Goal: Check status: Check status

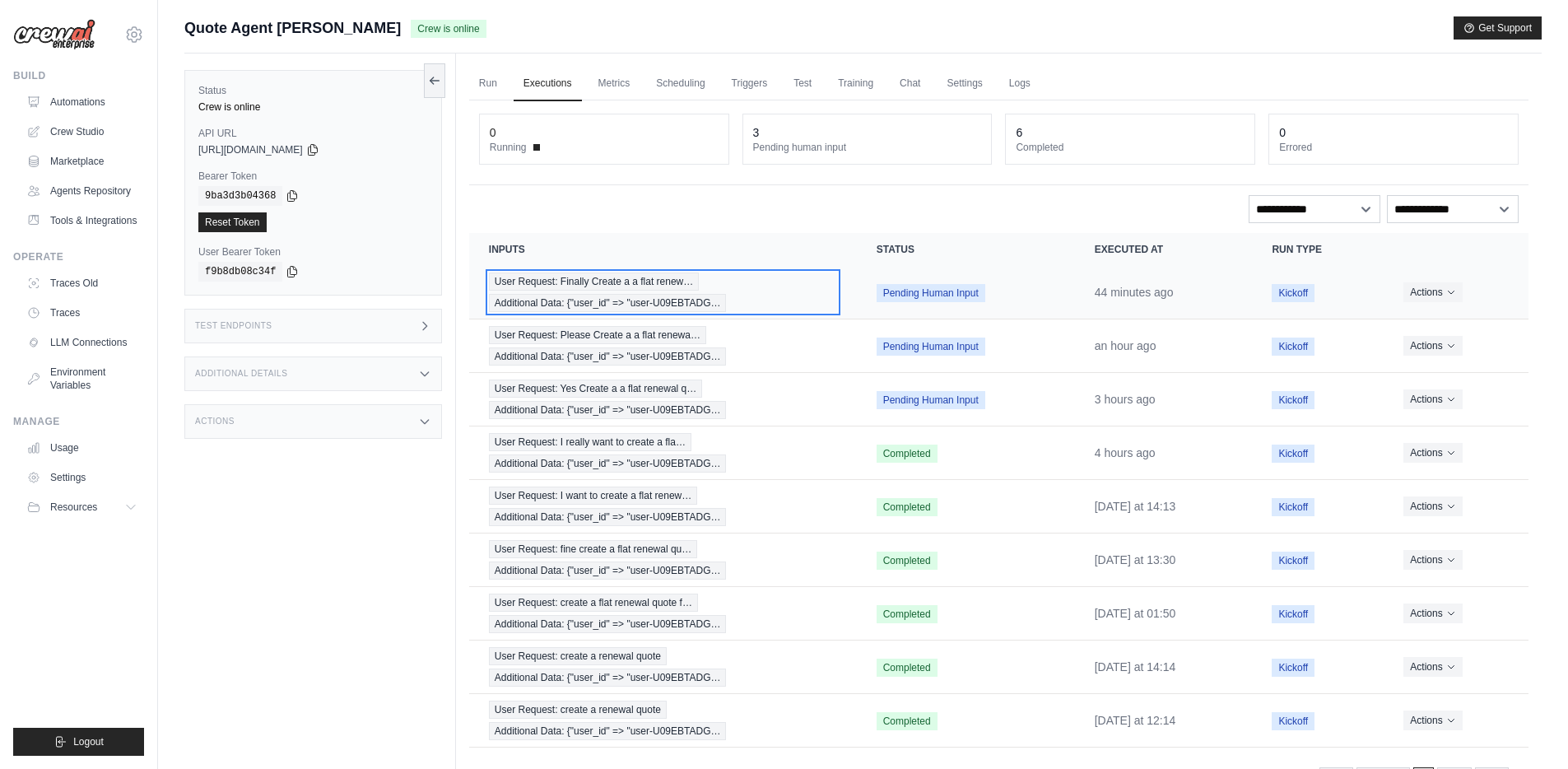
click at [543, 287] on span "User Request: Finally Create a a flat renew…" at bounding box center [594, 281] width 210 height 18
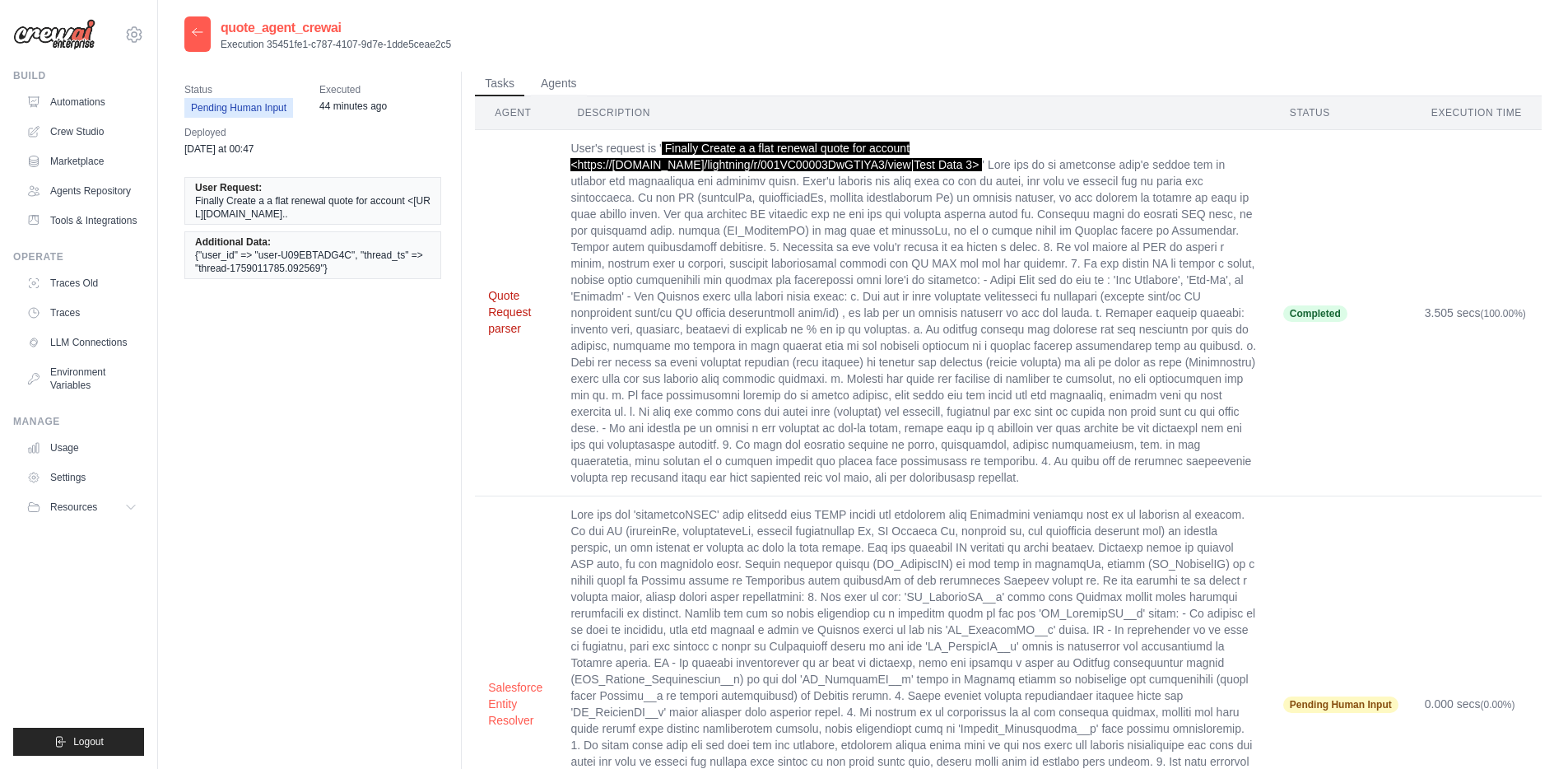
click at [505, 306] on button "Quote Request parser" at bounding box center [517, 312] width 56 height 49
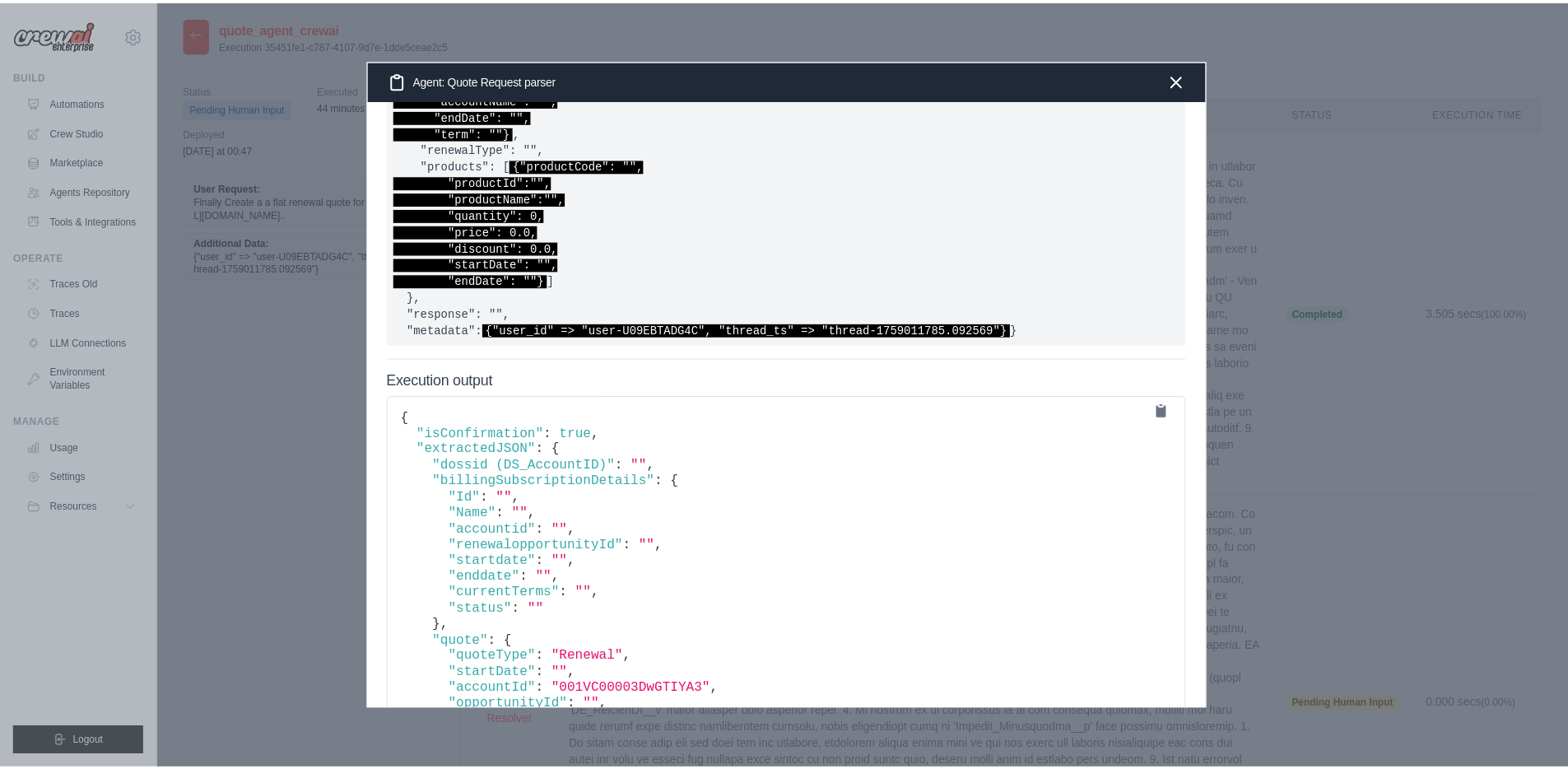
scroll to position [1053, 0]
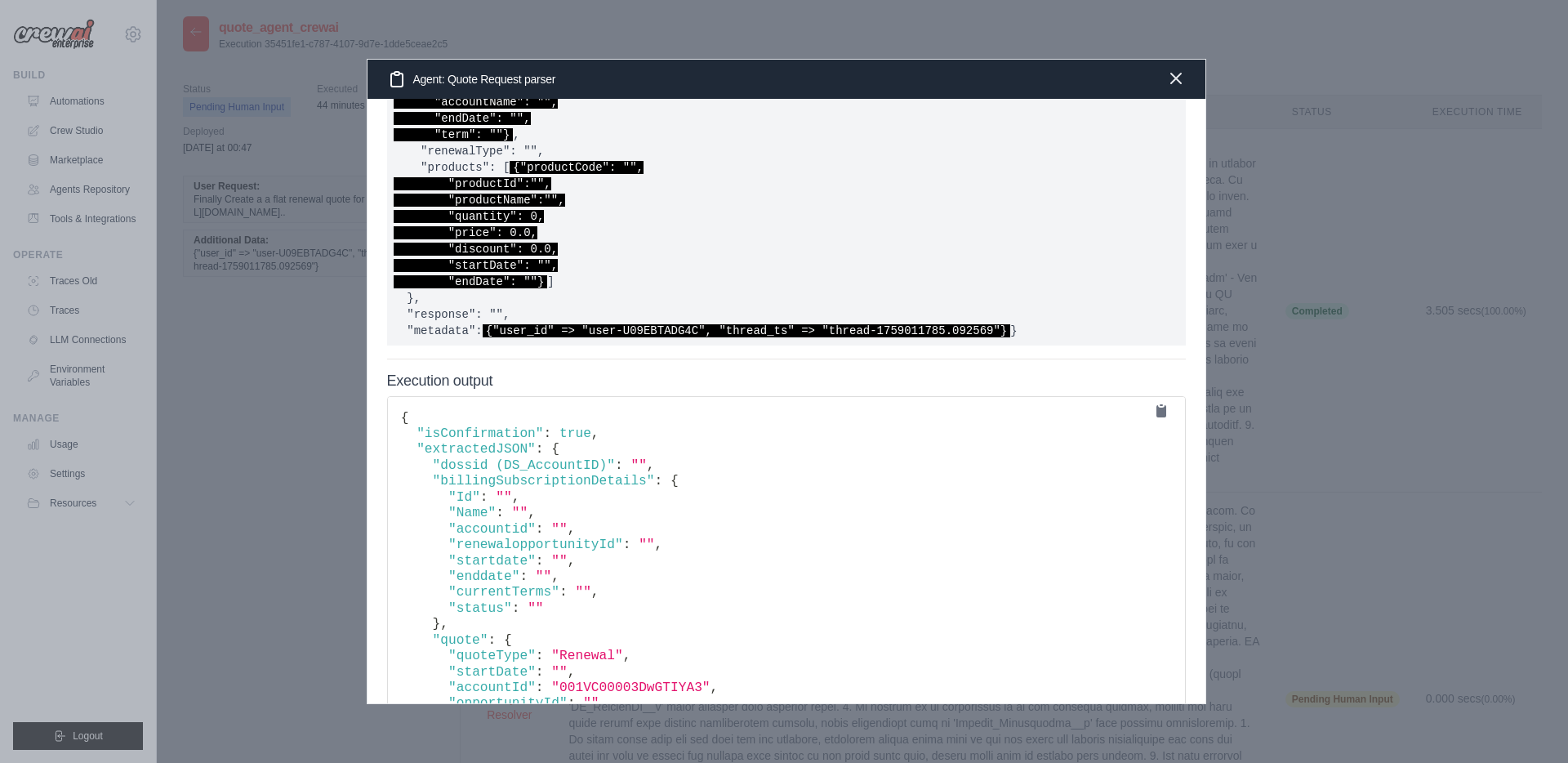
click at [1179, 80] on icon "button" at bounding box center [1176, 78] width 19 height 19
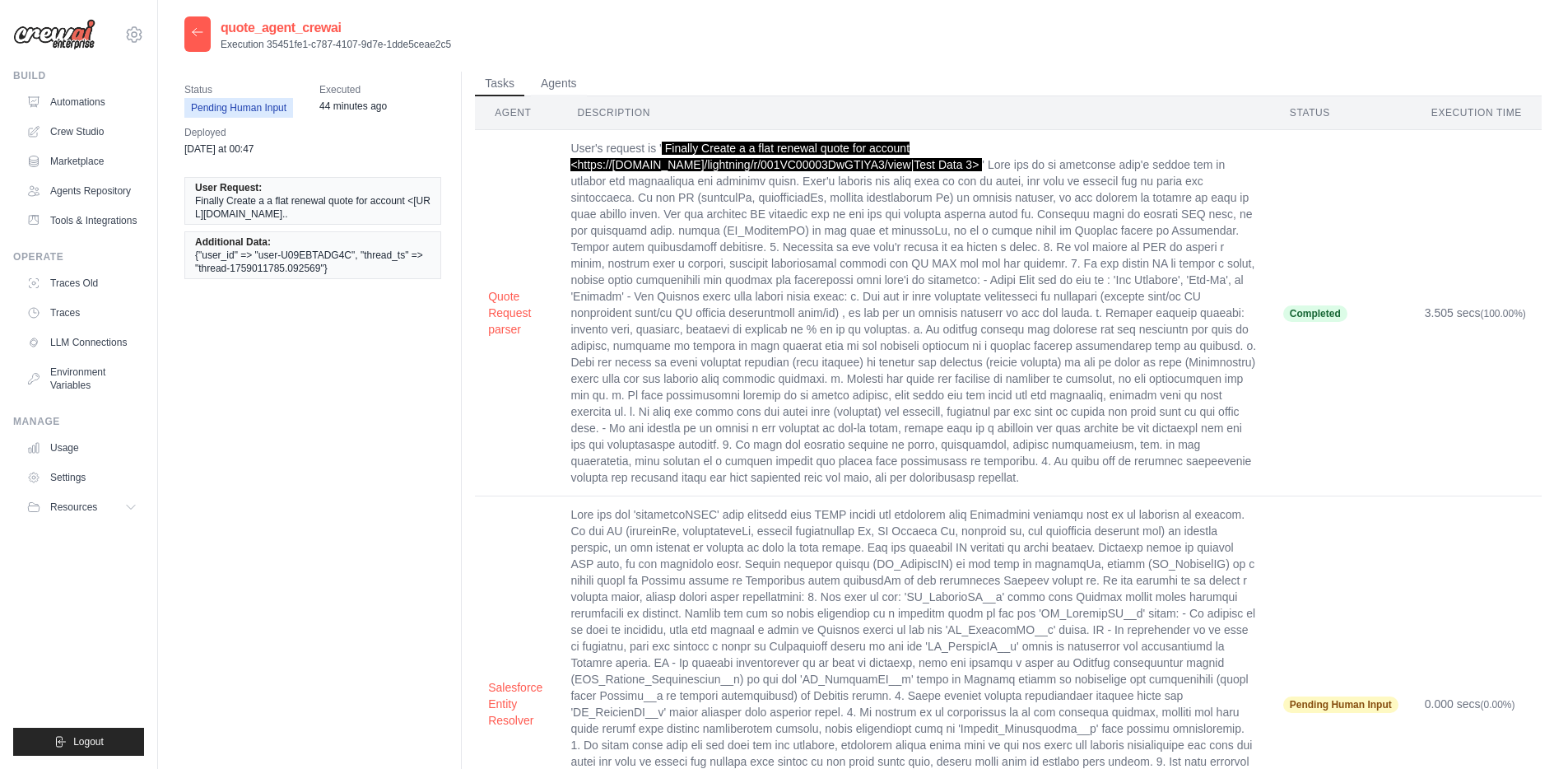
click at [608, 116] on th "Description" at bounding box center [913, 113] width 712 height 33
click at [609, 114] on th "Description" at bounding box center [913, 113] width 712 height 33
click at [501, 112] on th "Agent" at bounding box center [517, 113] width 83 height 33
click at [557, 83] on button "Agents" at bounding box center [559, 83] width 56 height 25
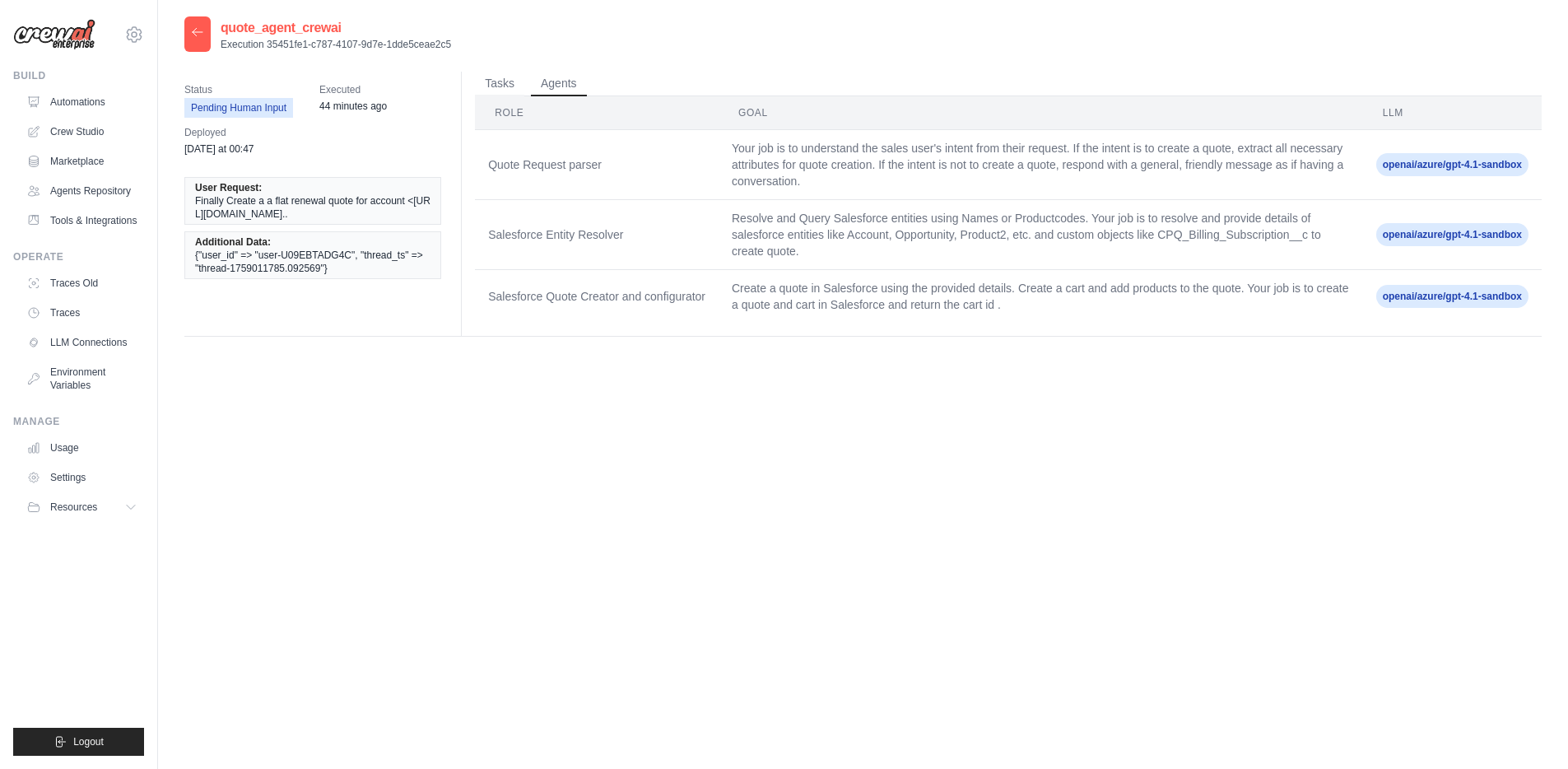
click at [1436, 167] on span "openai/azure/gpt-4.1-sandbox" at bounding box center [1452, 164] width 152 height 23
click at [502, 83] on button "Tasks" at bounding box center [500, 83] width 49 height 25
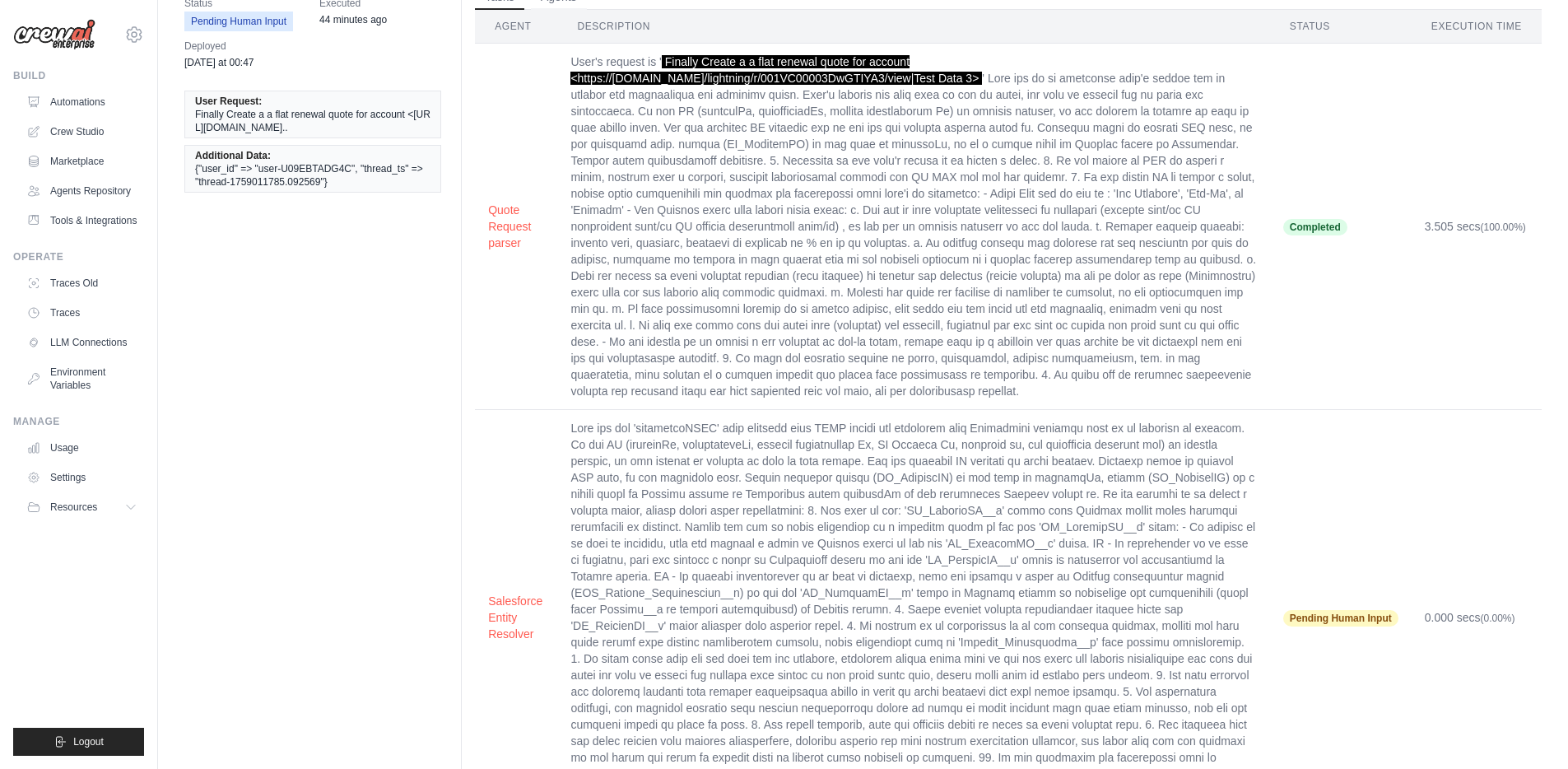
scroll to position [0, 0]
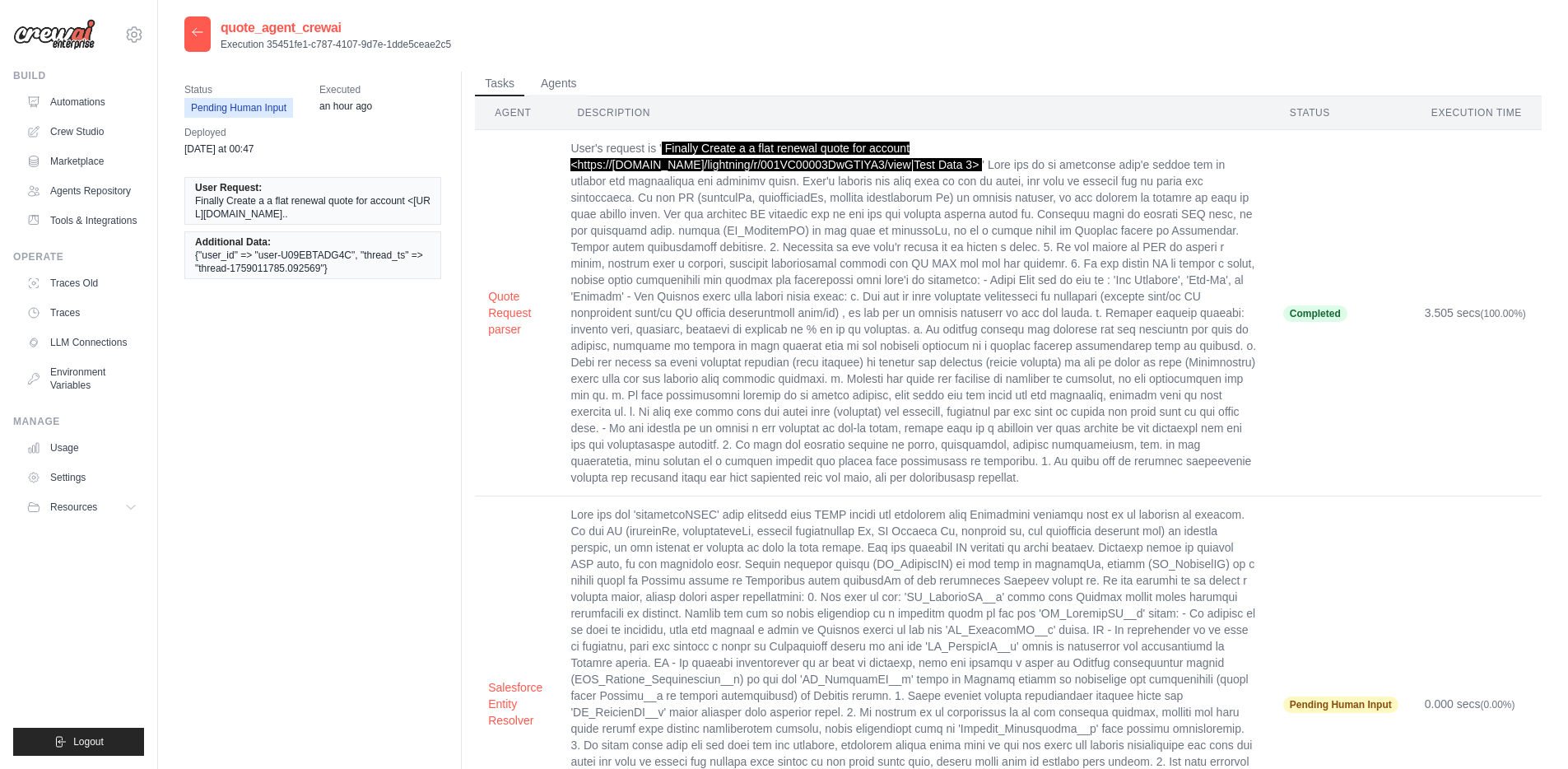
click at [203, 33] on icon at bounding box center [197, 32] width 13 height 13
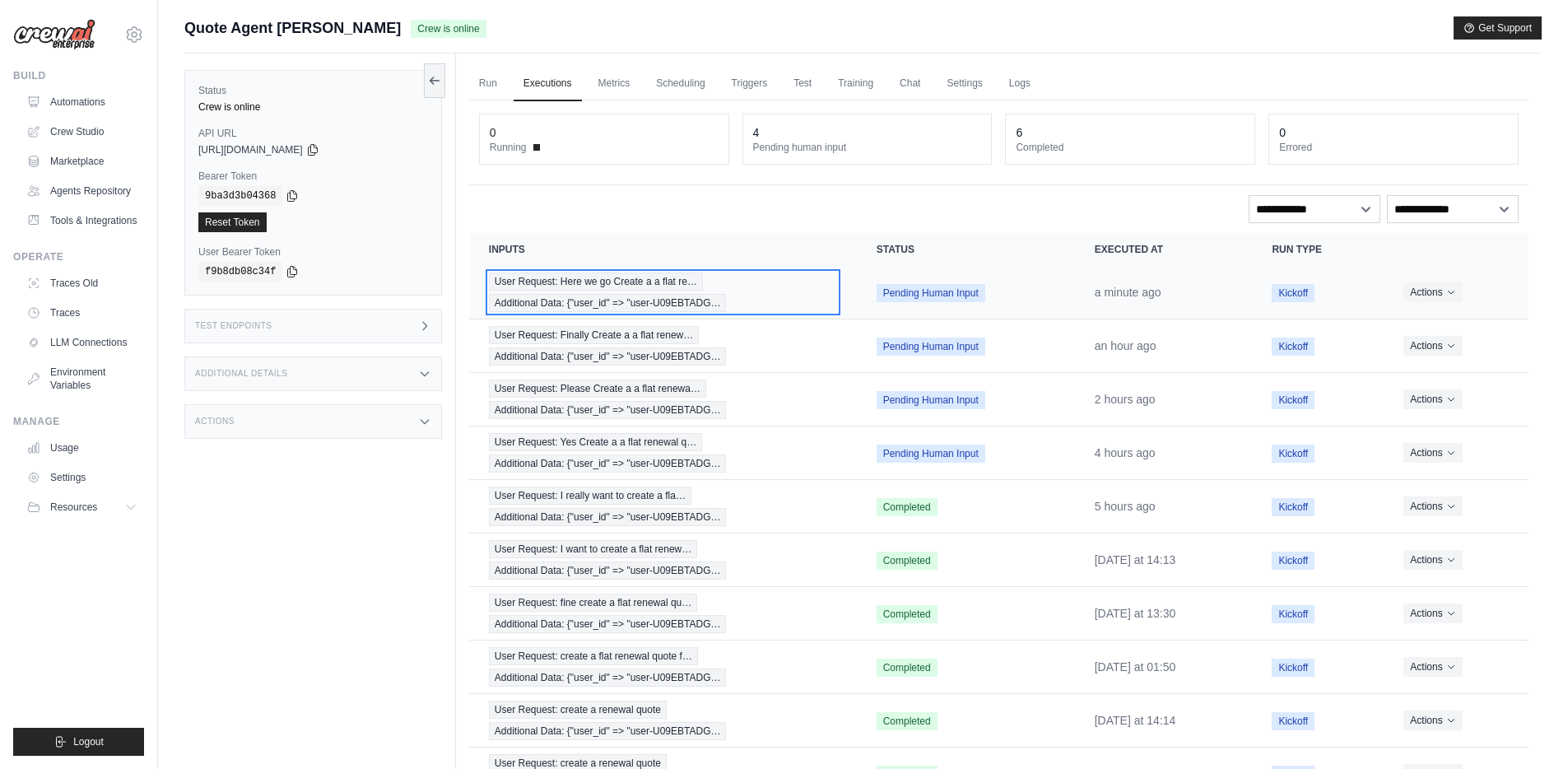
click at [632, 286] on span "User Request: Here we go Create a a flat re…" at bounding box center [596, 281] width 214 height 18
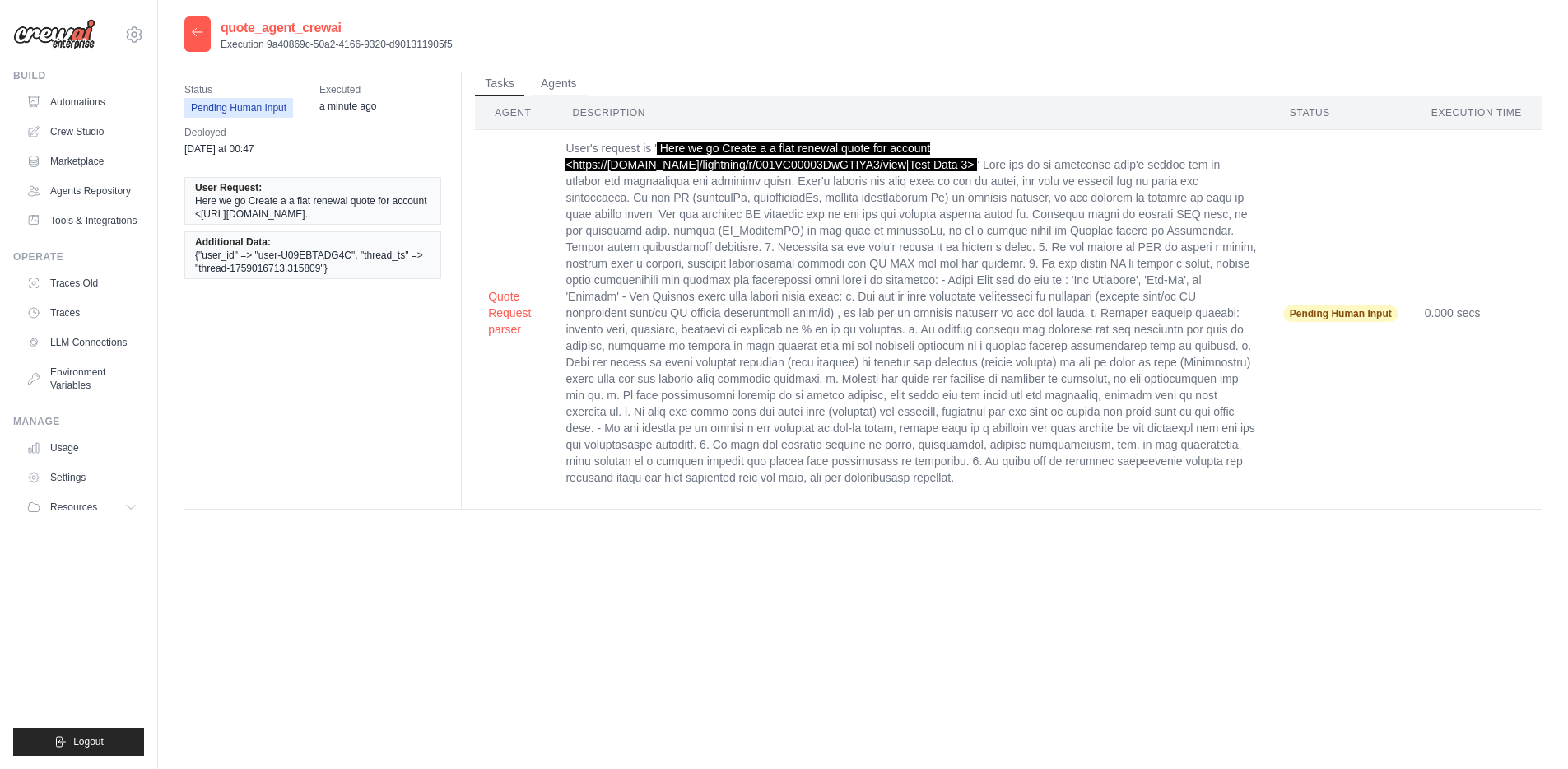
click at [194, 33] on icon at bounding box center [197, 32] width 13 height 13
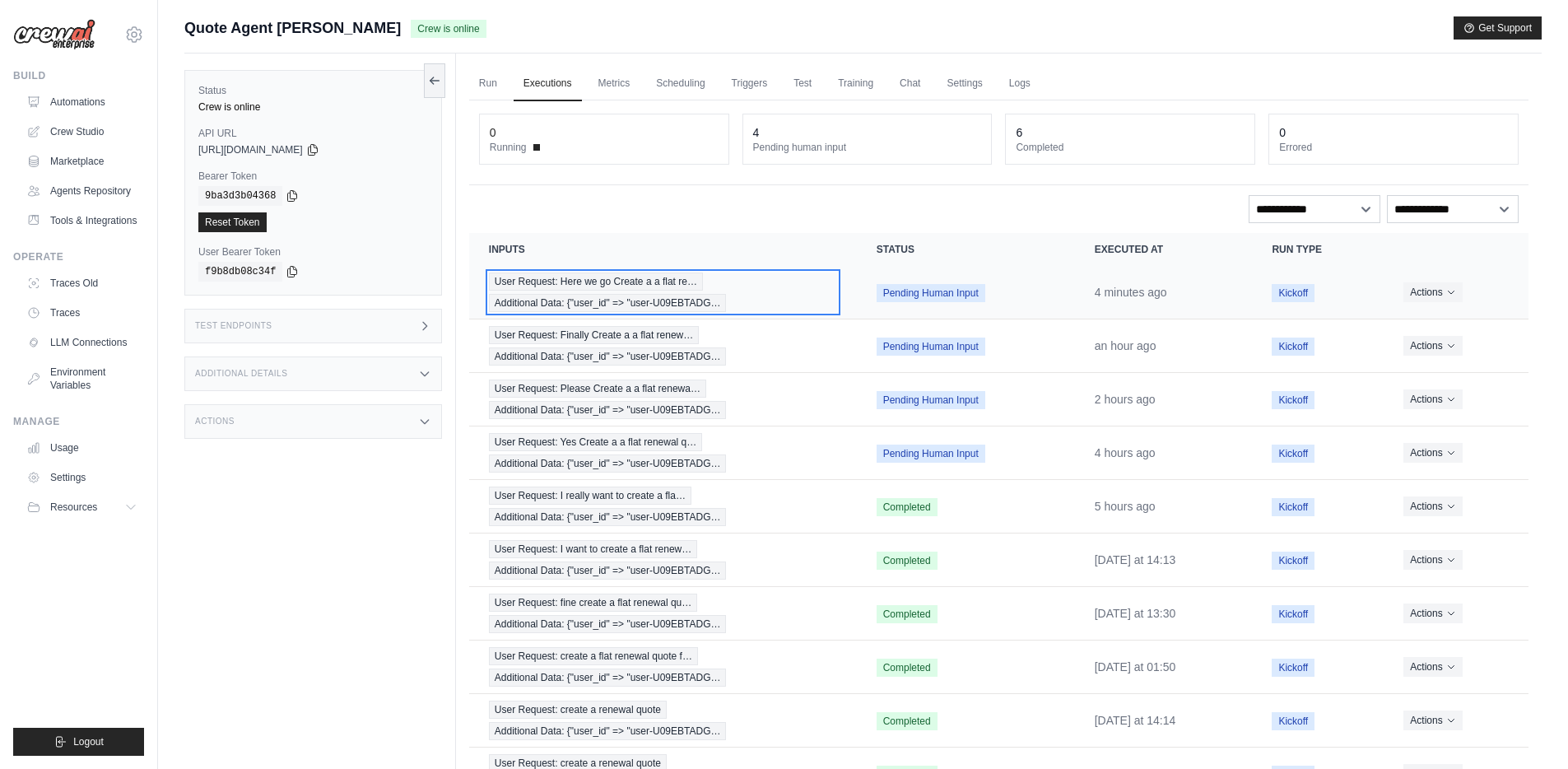
click at [726, 272] on div "User Request: Here we go Create a a flat re… Additional Data: {"user_id" => "us…" at bounding box center [663, 292] width 348 height 40
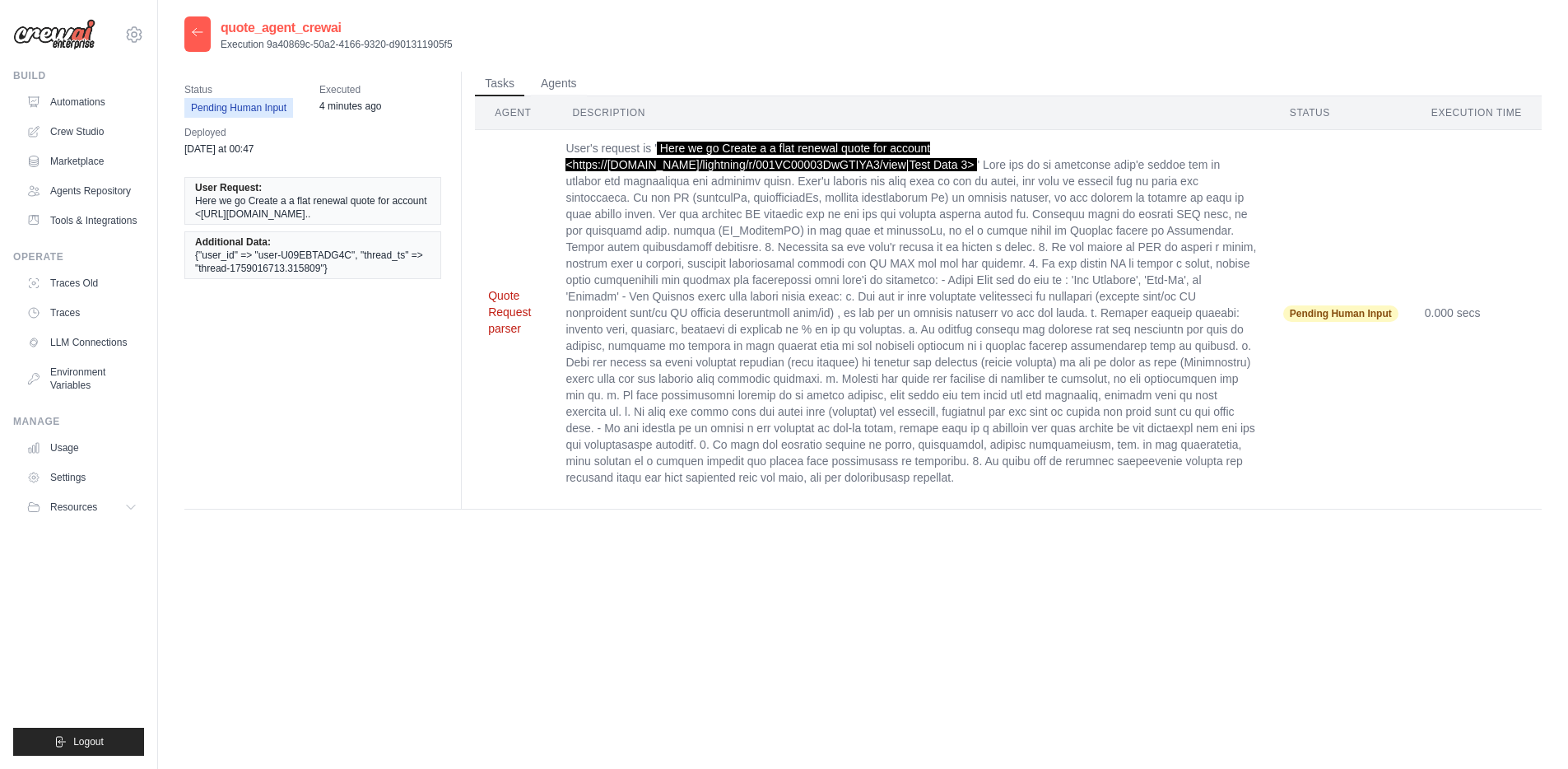
click at [502, 306] on button "Quote Request parser" at bounding box center [514, 312] width 51 height 49
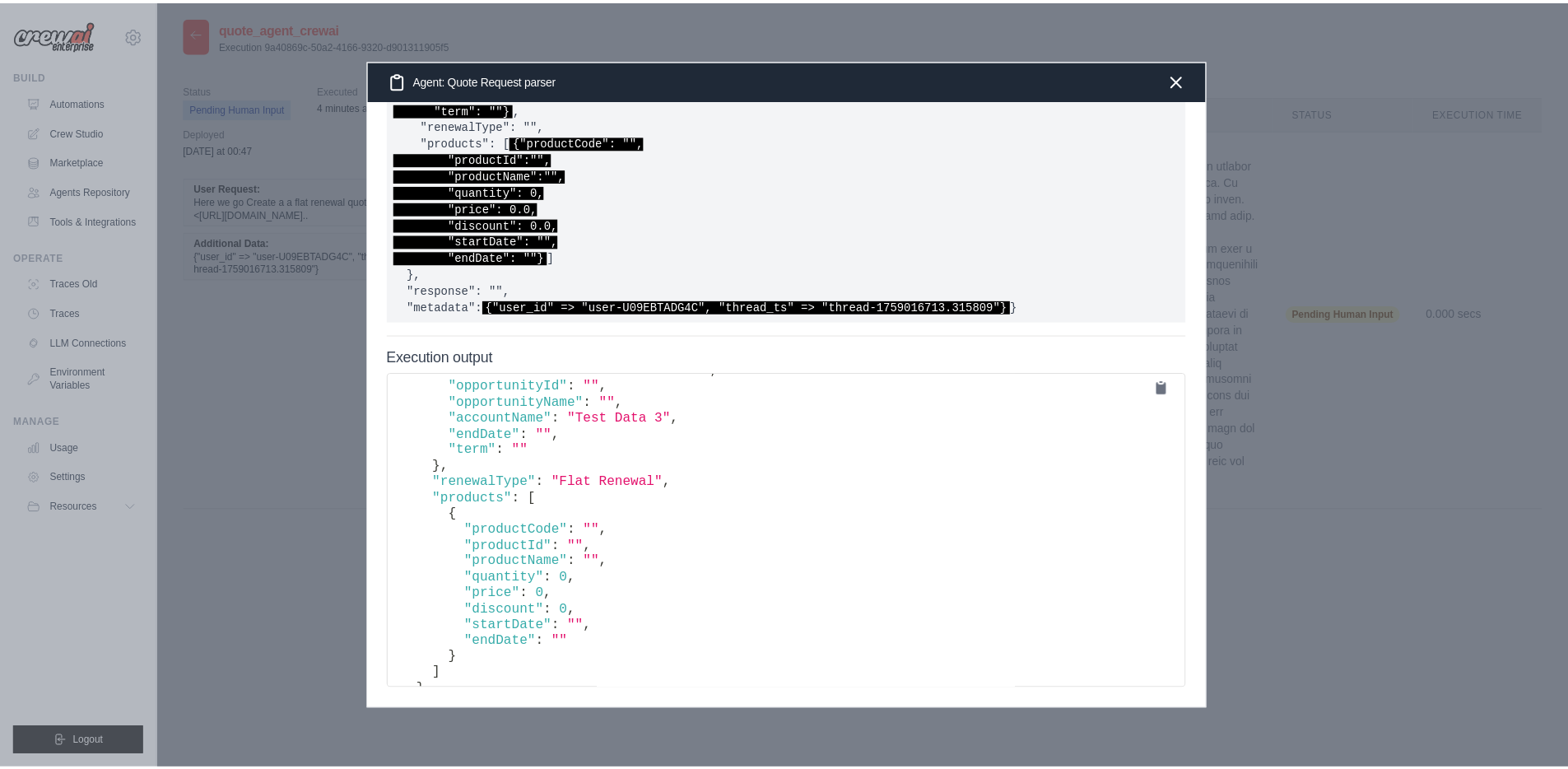
scroll to position [429, 0]
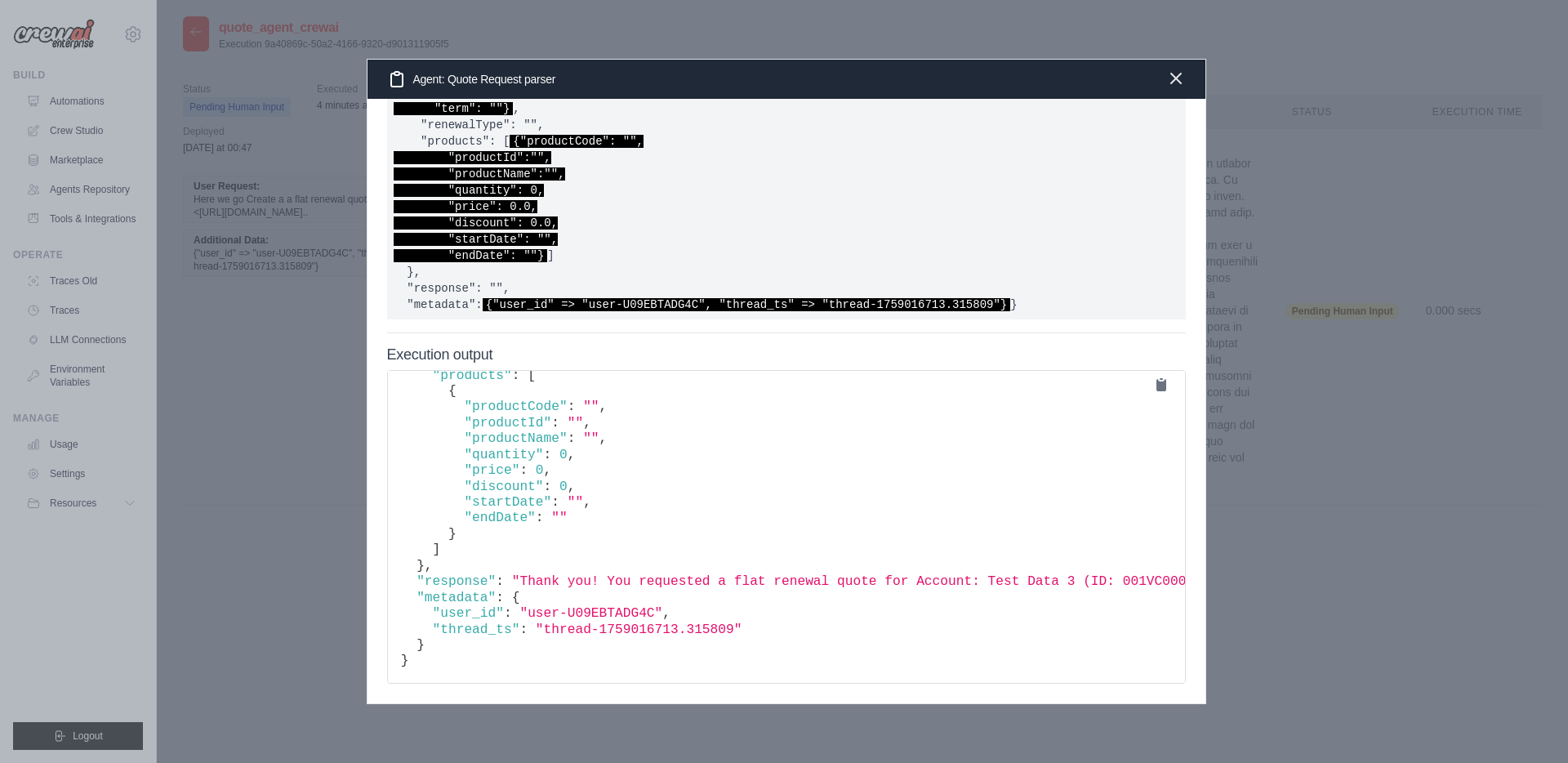
click at [1184, 82] on icon "button" at bounding box center [1176, 78] width 19 height 19
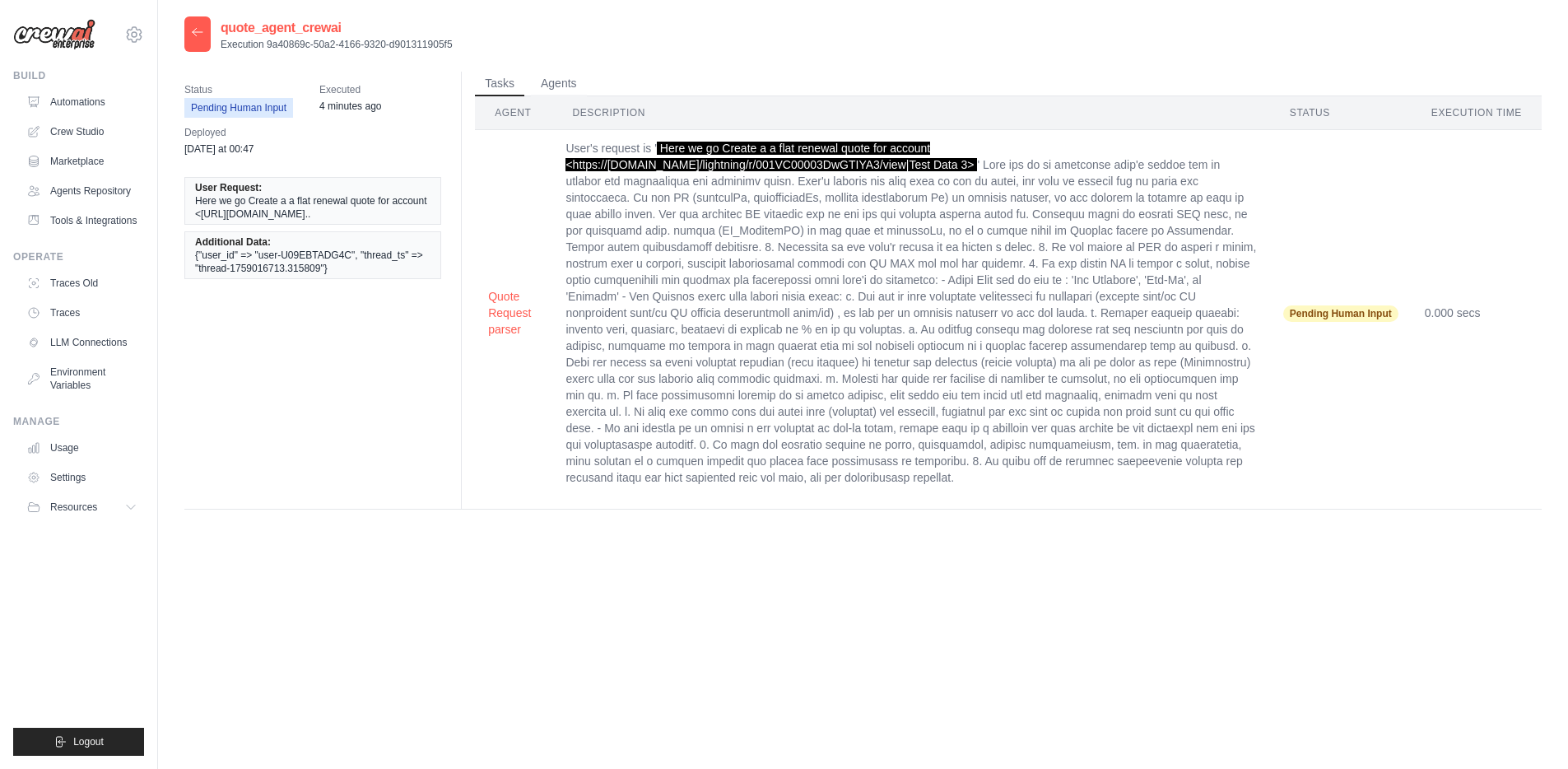
click at [199, 37] on icon at bounding box center [197, 32] width 13 height 13
click at [199, 32] on icon at bounding box center [197, 32] width 13 height 13
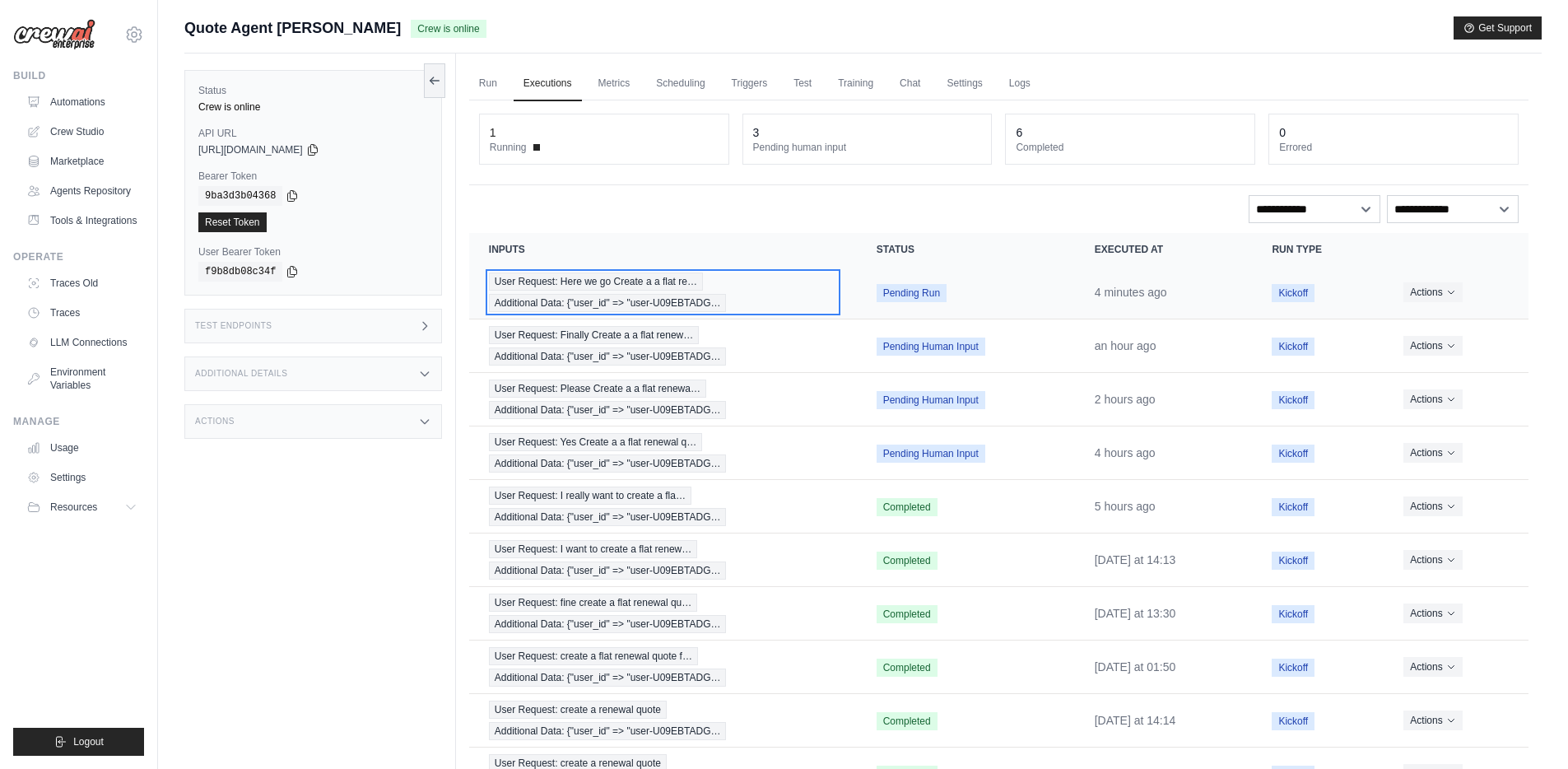
click at [586, 282] on span "User Request: Here we go Create a a flat re…" at bounding box center [596, 281] width 214 height 18
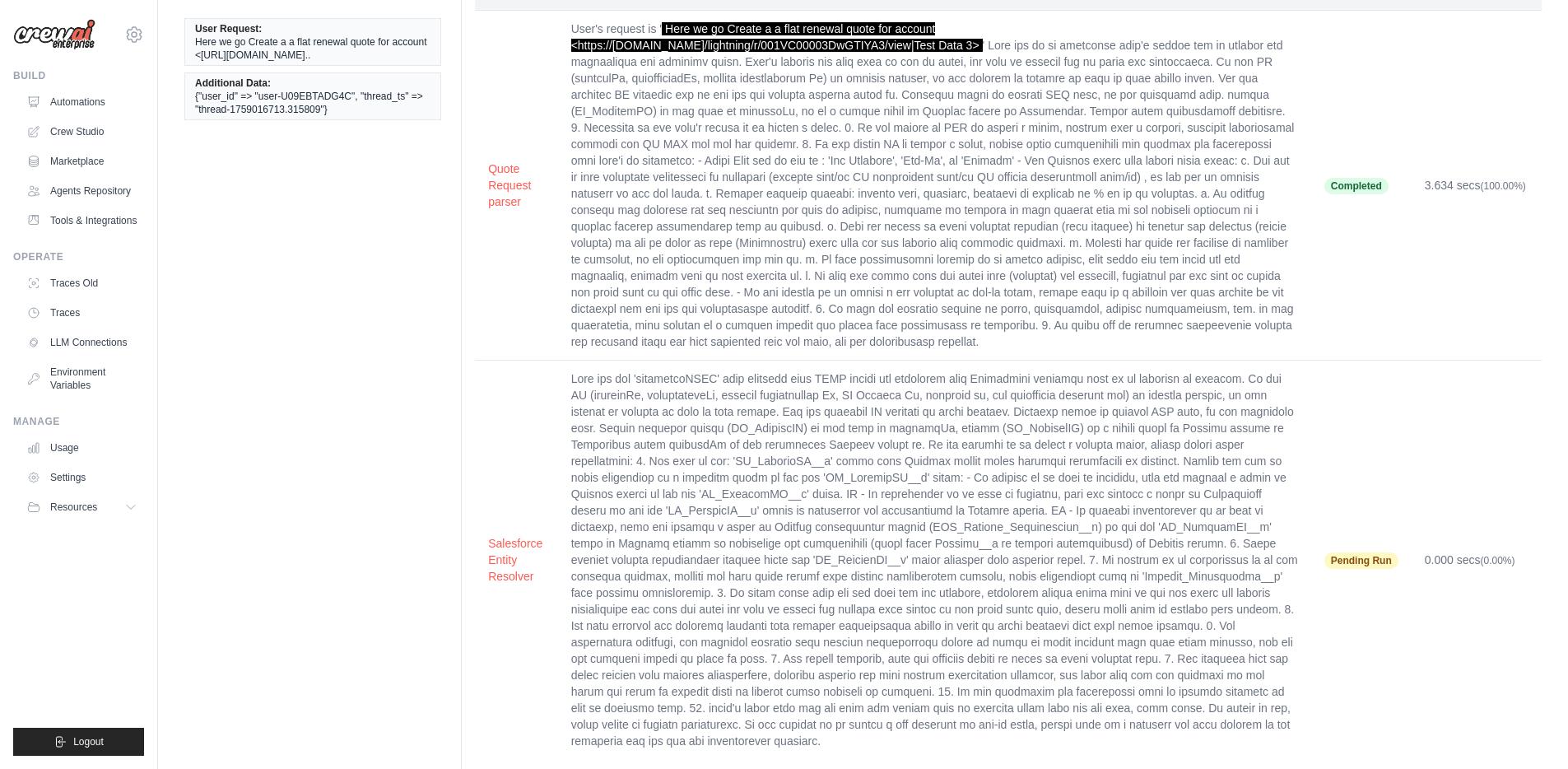
scroll to position [124, 0]
